Goal: Check status: Check status

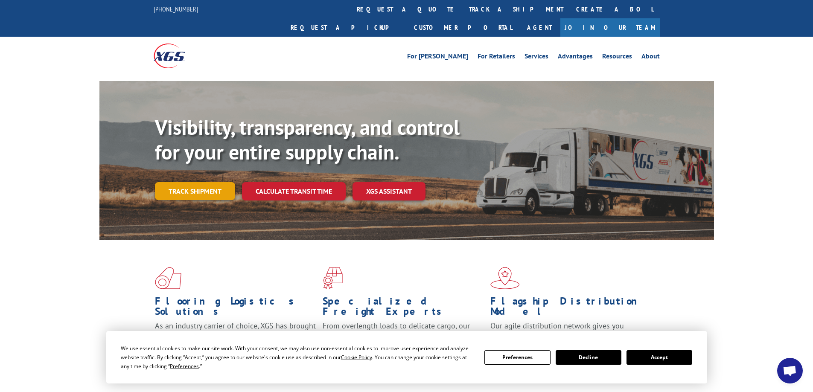
click at [204, 182] on link "Track shipment" at bounding box center [195, 191] width 80 height 18
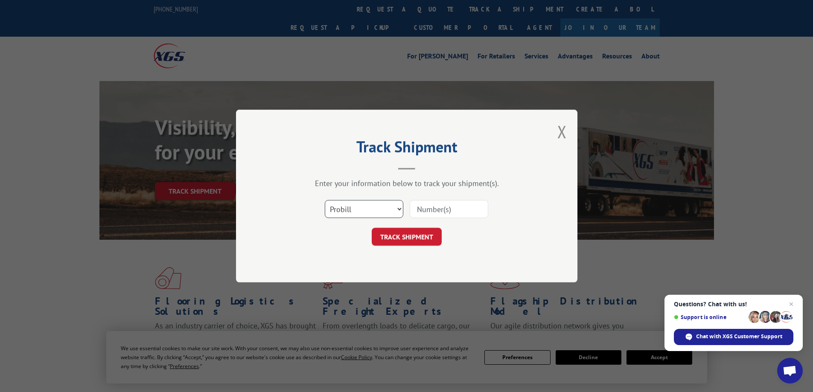
click at [385, 206] on select "Select category... Probill BOL PO" at bounding box center [364, 209] width 79 height 18
click at [434, 212] on input at bounding box center [449, 209] width 79 height 18
paste input "16945384"
type input "16945384"
click at [384, 207] on select "Select category... Probill BOL PO" at bounding box center [364, 209] width 79 height 18
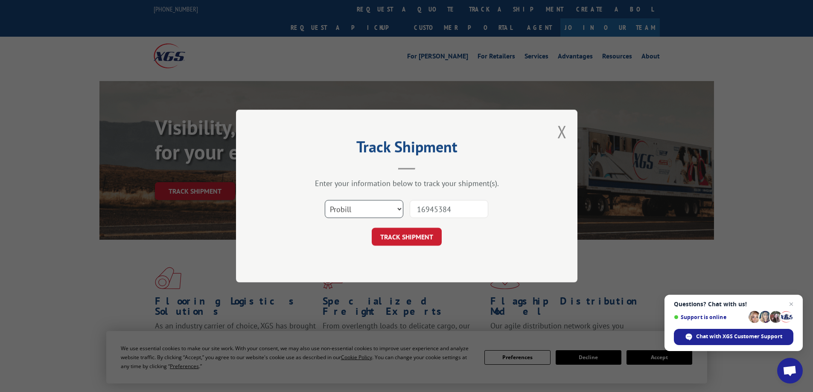
click at [325, 200] on select "Select category... Probill BOL PO" at bounding box center [364, 209] width 79 height 18
click at [404, 240] on button "TRACK SHIPMENT" at bounding box center [407, 237] width 70 height 18
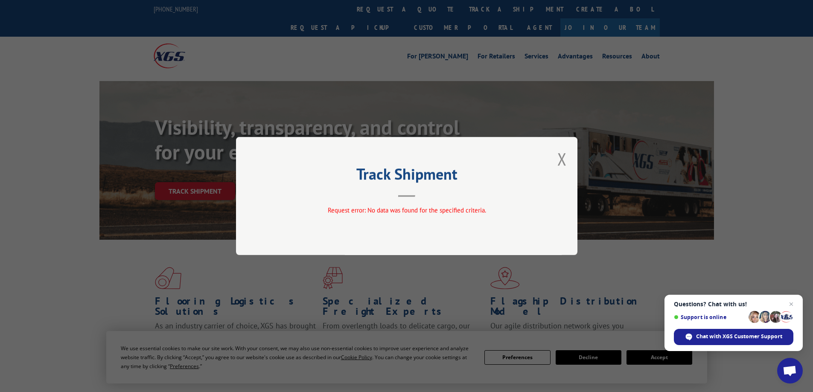
drag, startPoint x: 413, startPoint y: 193, endPoint x: 408, endPoint y: 199, distance: 8.5
click at [412, 194] on header "Track Shipment" at bounding box center [407, 182] width 256 height 29
click at [407, 201] on div "Track Shipment Request error: No data was found for the specified criteria." at bounding box center [407, 196] width 342 height 118
click at [413, 207] on div "Request error: No data was found for the specified criteria." at bounding box center [407, 211] width 256 height 10
click at [563, 161] on button "Close modal" at bounding box center [562, 159] width 9 height 23
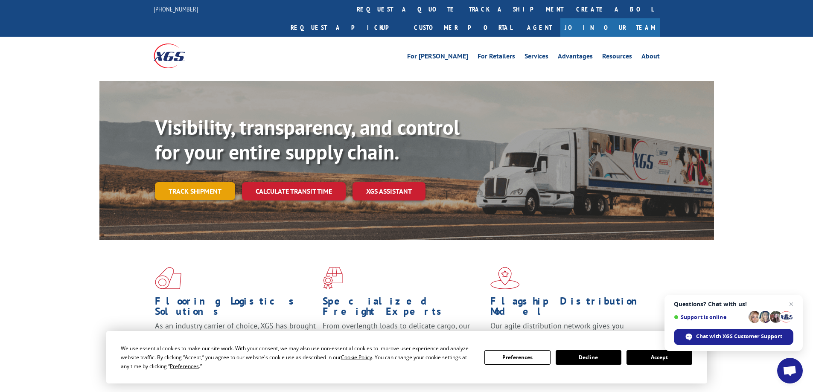
click at [186, 182] on link "Track shipment" at bounding box center [195, 191] width 80 height 18
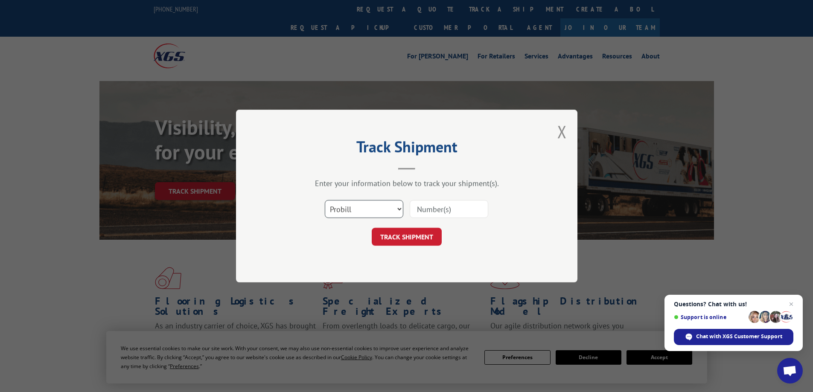
click at [360, 210] on select "Select category... Probill BOL PO" at bounding box center [364, 209] width 79 height 18
select select "po"
click at [325, 200] on select "Select category... Probill BOL PO" at bounding box center [364, 209] width 79 height 18
click at [429, 211] on input at bounding box center [449, 209] width 79 height 18
paste input "16945384"
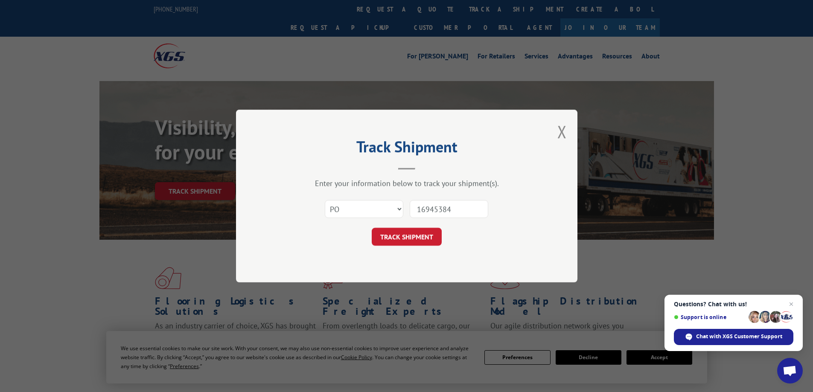
type input "16945384"
click at [433, 234] on button "TRACK SHIPMENT" at bounding box center [407, 237] width 70 height 18
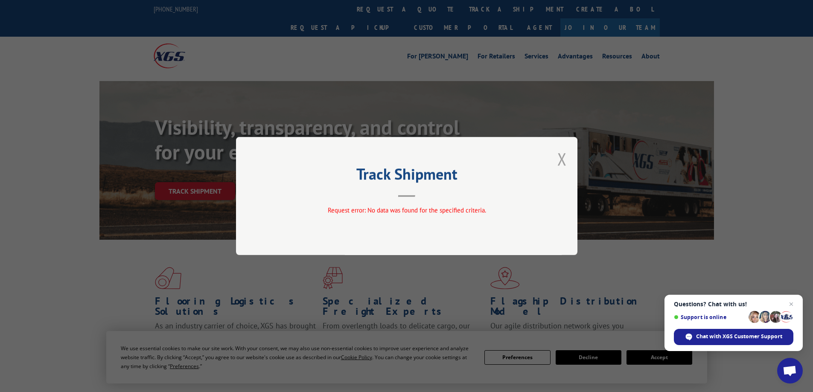
click at [564, 148] on button "Close modal" at bounding box center [562, 159] width 9 height 23
